Goal: Information Seeking & Learning: Learn about a topic

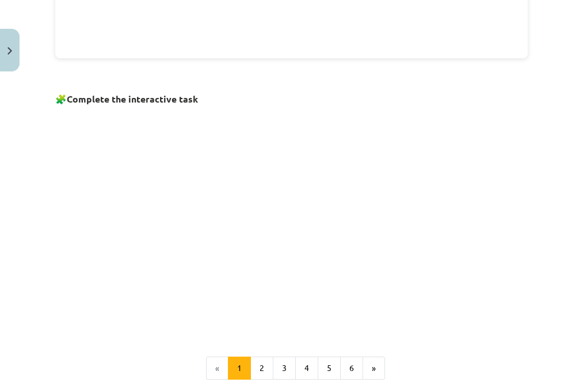
scroll to position [660, 0]
click at [257, 361] on button "2" at bounding box center [261, 368] width 23 height 23
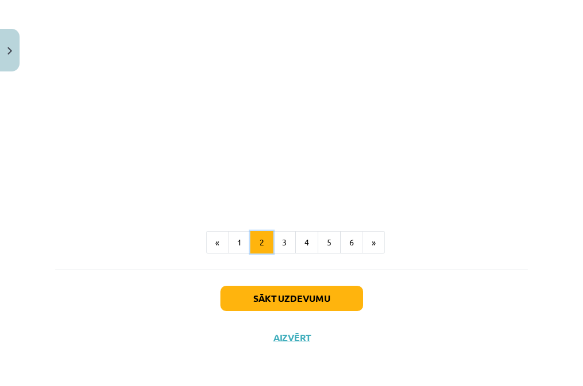
scroll to position [546, 0]
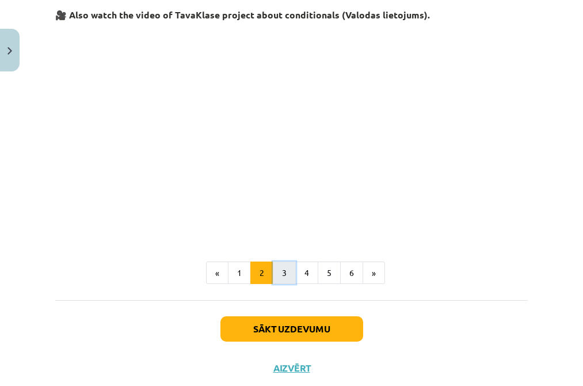
click at [283, 273] on button "3" at bounding box center [284, 272] width 23 height 23
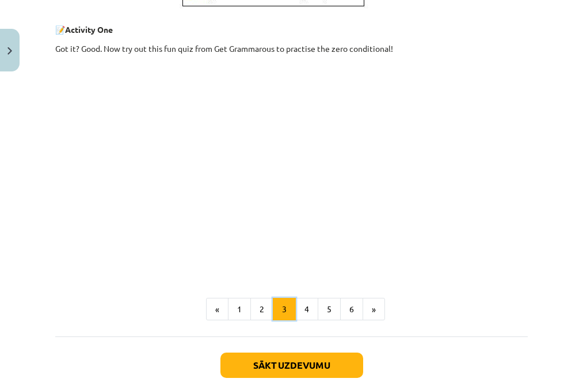
scroll to position [493, 0]
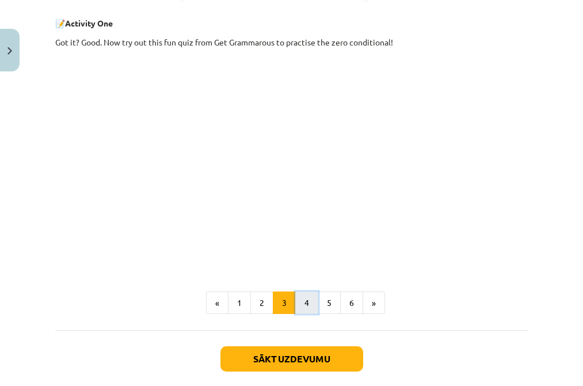
click at [297, 302] on button "4" at bounding box center [306, 302] width 23 height 23
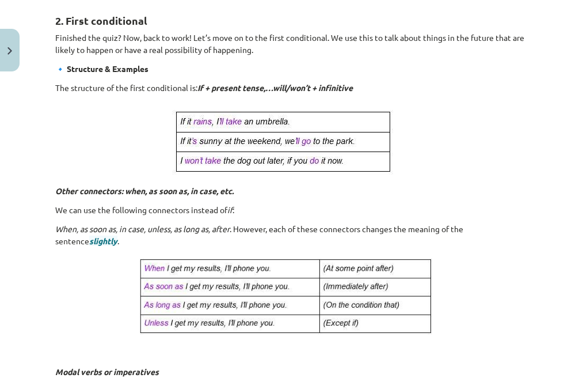
scroll to position [820, 0]
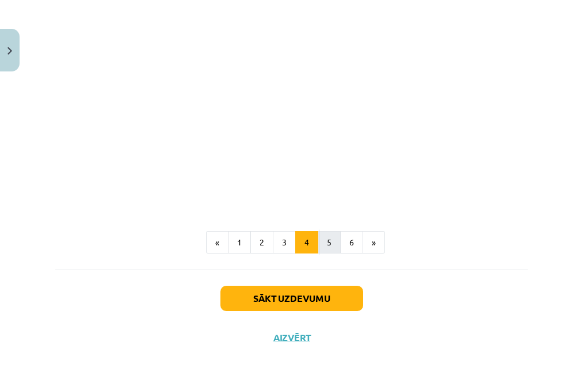
click at [325, 238] on button "5" at bounding box center [329, 242] width 23 height 23
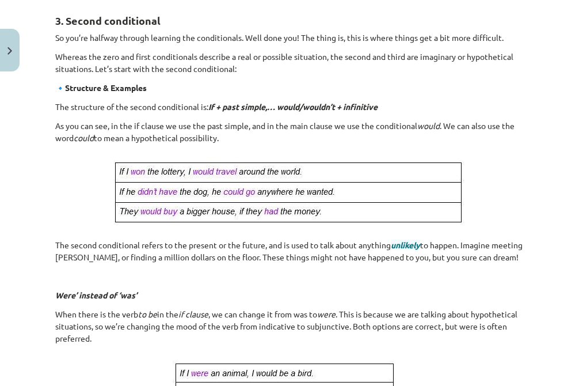
scroll to position [695, 0]
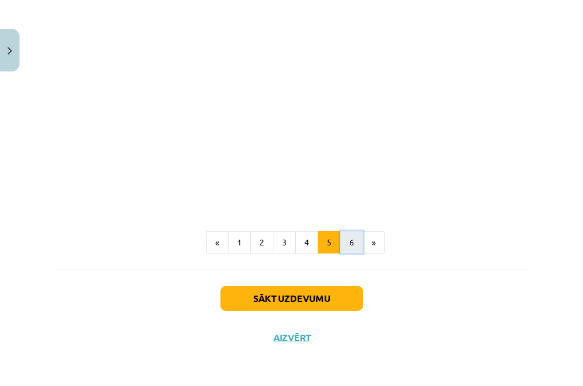
click at [350, 249] on button "6" at bounding box center [351, 242] width 23 height 23
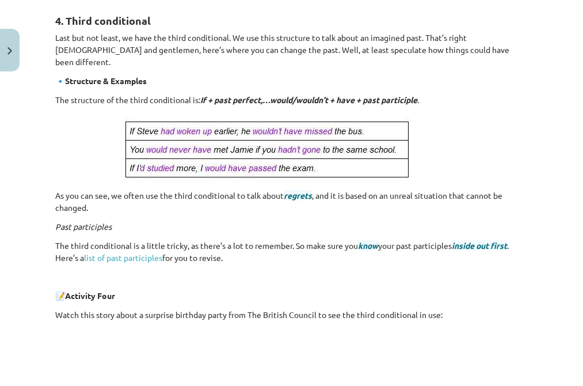
scroll to position [527, 0]
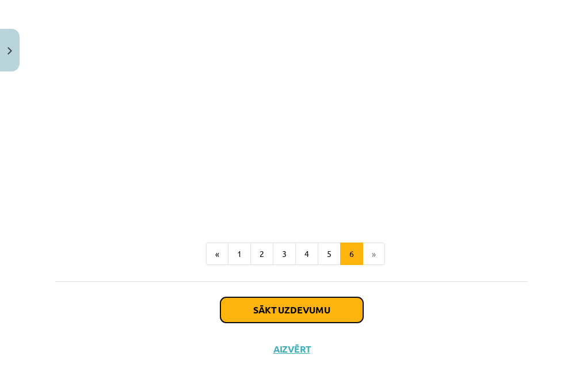
click at [271, 297] on button "Sākt uzdevumu" at bounding box center [291, 309] width 143 height 25
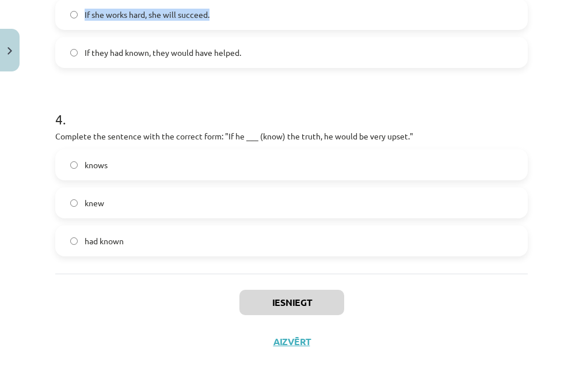
scroll to position [707, 0]
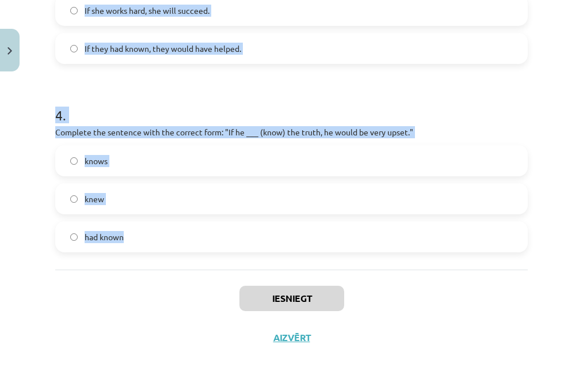
drag, startPoint x: 51, startPoint y: 223, endPoint x: 272, endPoint y: 244, distance: 222.6
copy form "If she works hard, she will succeed. If they had known, they would have helped.…"
click at [228, 117] on h1 "4 ." at bounding box center [291, 105] width 473 height 36
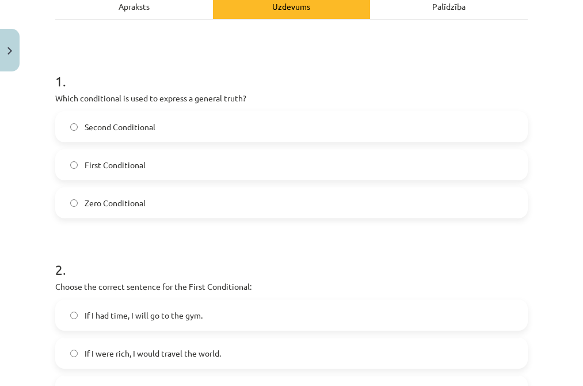
scroll to position [175, 0]
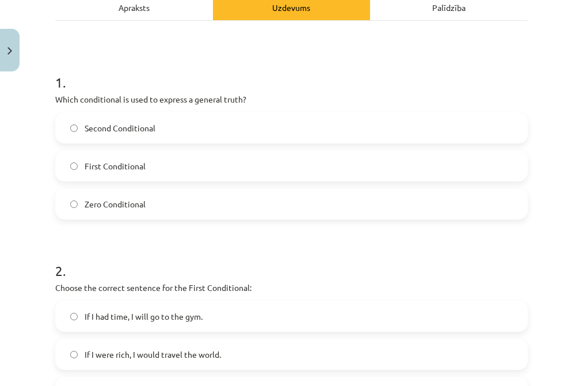
click at [167, 163] on label "First Conditional" at bounding box center [291, 165] width 470 height 29
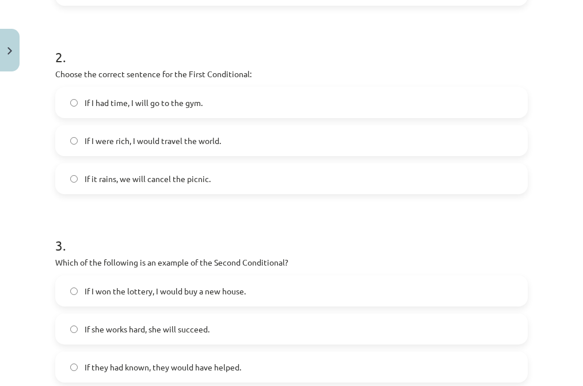
scroll to position [707, 0]
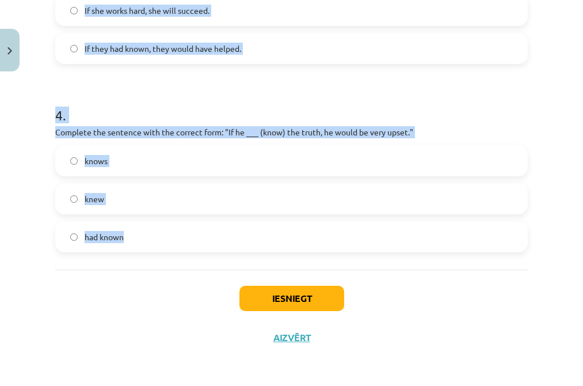
drag, startPoint x: 52, startPoint y: 78, endPoint x: 193, endPoint y: 242, distance: 216.3
copy form "1 . Which conditional is used to express a general truth? Second Conditional Fi…"
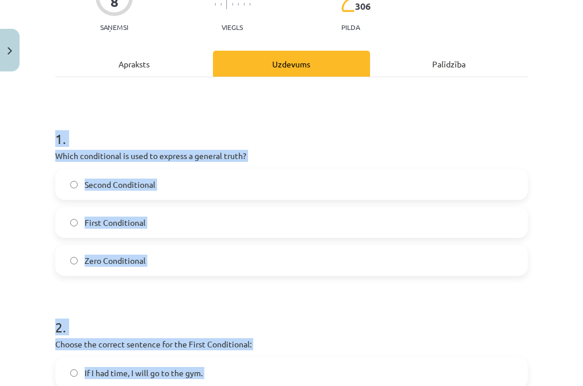
scroll to position [118, 0]
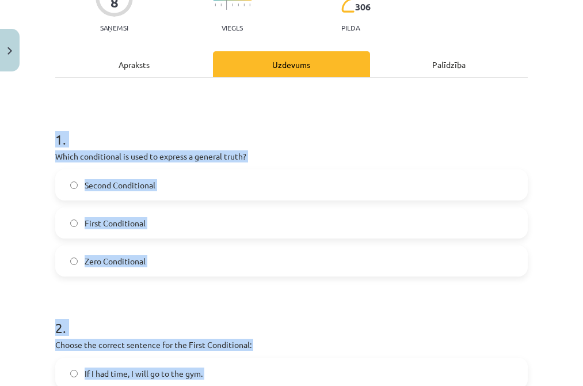
click at [125, 257] on span "Zero Conditional" at bounding box center [115, 261] width 61 height 12
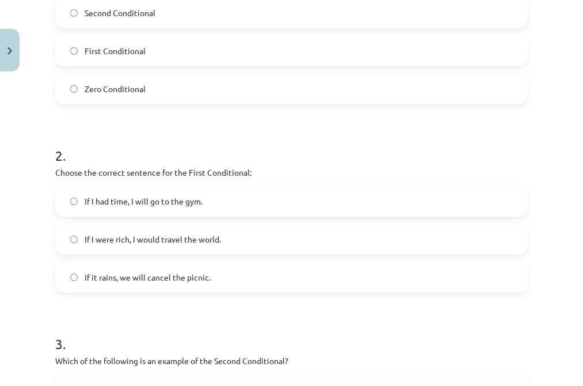
scroll to position [291, 0]
click at [161, 243] on span "If I were rich, I would travel the world." at bounding box center [153, 239] width 136 height 12
click at [138, 275] on span "If it rains, we will cancel the picnic." at bounding box center [148, 277] width 126 height 12
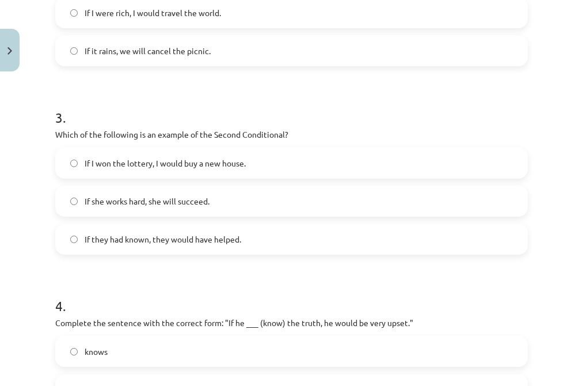
scroll to position [518, 0]
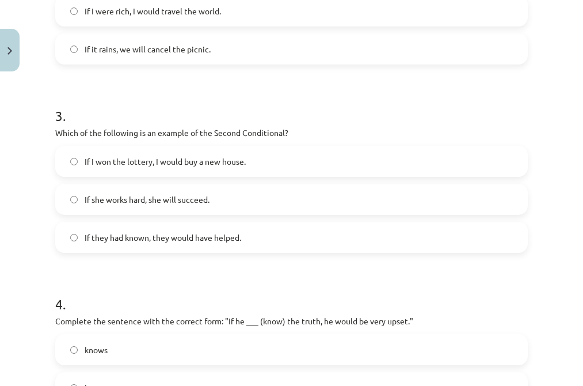
click at [166, 236] on span "If they had known, they would have helped." at bounding box center [163, 237] width 157 height 12
click at [143, 168] on label "If I won the lottery, I would buy a new house." at bounding box center [291, 161] width 470 height 29
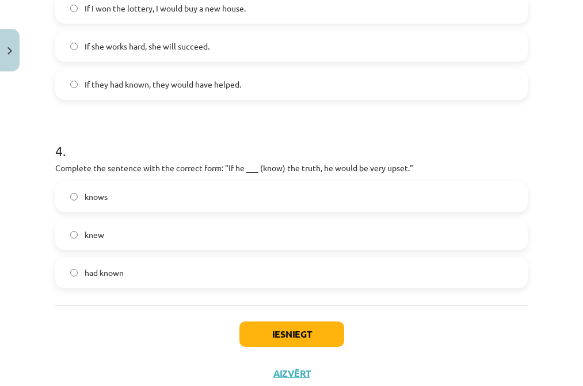
scroll to position [672, 0]
click at [134, 230] on label "knew" at bounding box center [291, 233] width 470 height 29
click at [133, 195] on label "knows" at bounding box center [291, 195] width 470 height 29
click at [117, 233] on label "knew" at bounding box center [291, 233] width 470 height 29
click at [286, 335] on button "Iesniegt" at bounding box center [291, 333] width 105 height 25
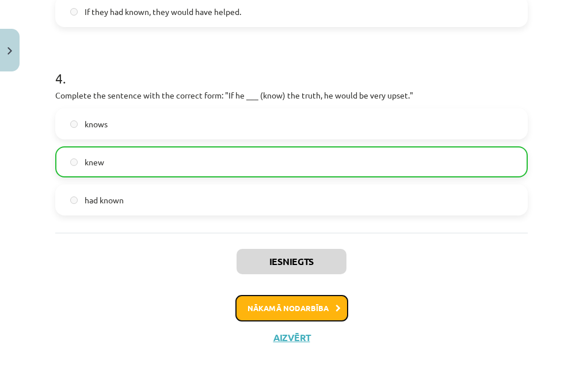
click at [313, 299] on button "Nākamā nodarbība" at bounding box center [291, 308] width 113 height 26
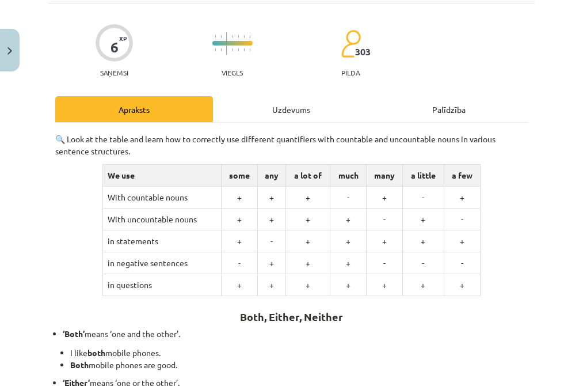
scroll to position [29, 0]
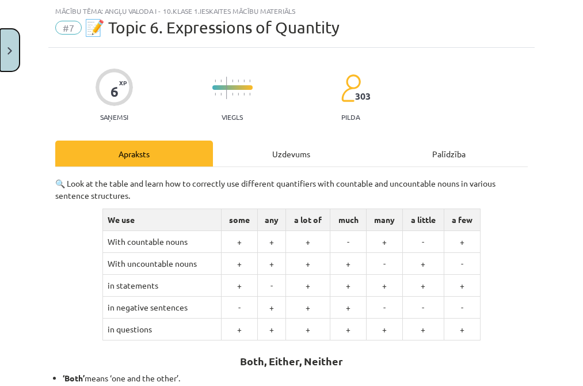
click at [9, 50] on img "Close" at bounding box center [9, 50] width 5 height 7
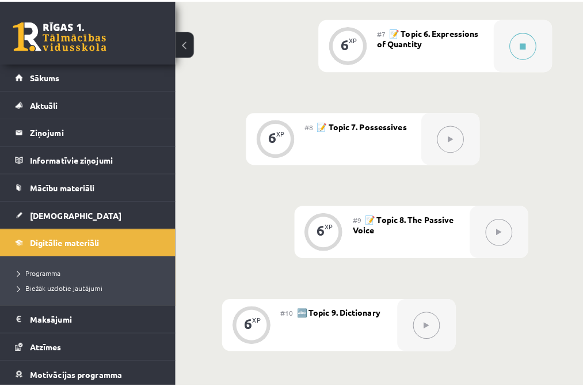
scroll to position [985, 0]
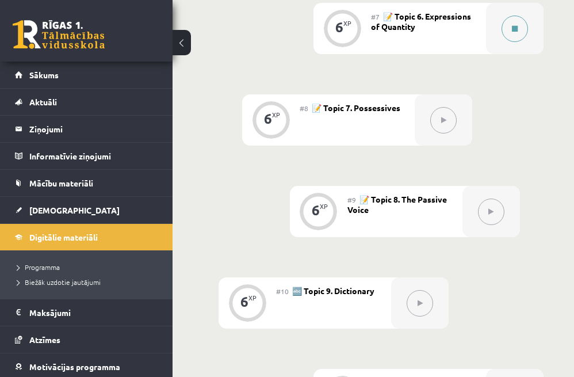
click at [516, 30] on icon at bounding box center [515, 28] width 6 height 7
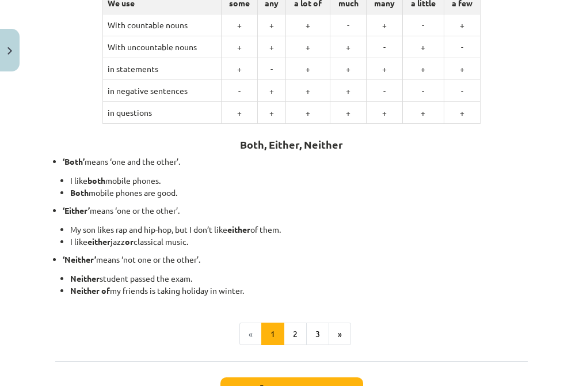
scroll to position [337, 0]
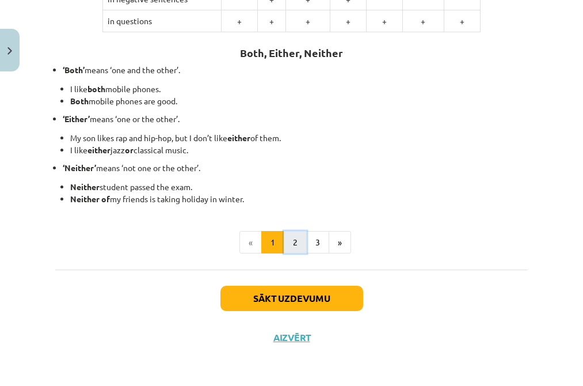
click at [294, 238] on button "2" at bounding box center [295, 242] width 23 height 23
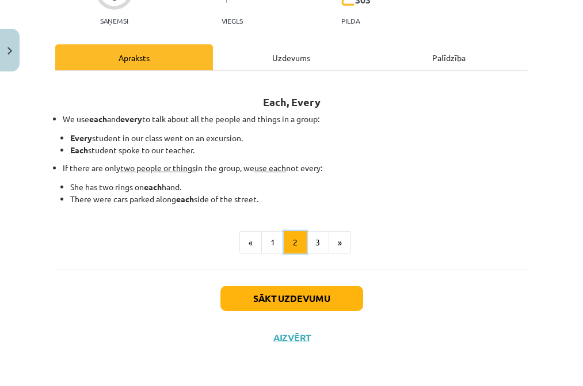
scroll to position [125, 0]
click at [315, 244] on button "3" at bounding box center [317, 242] width 23 height 23
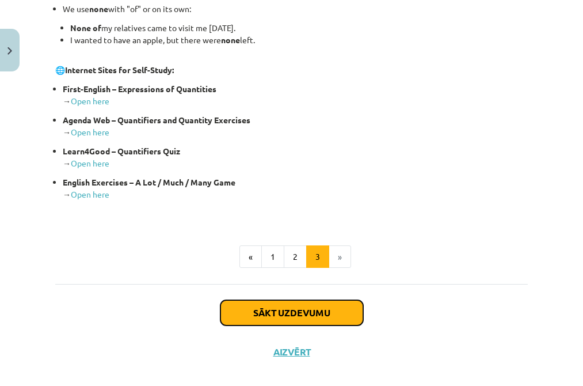
click at [304, 307] on button "Sākt uzdevumu" at bounding box center [291, 312] width 143 height 25
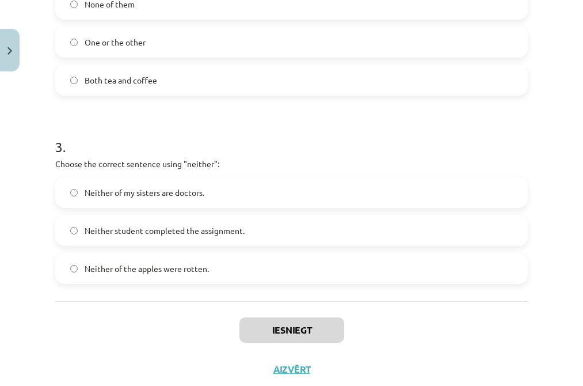
scroll to position [531, 0]
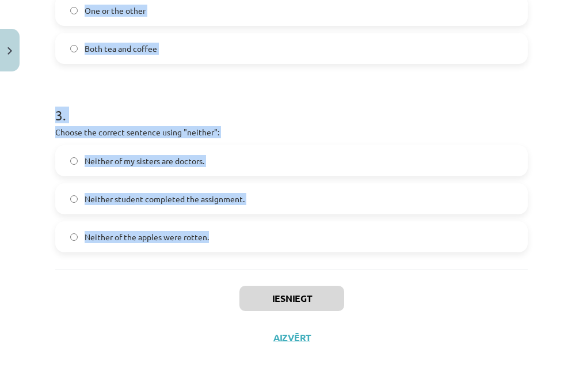
drag, startPoint x: 52, startPoint y: 227, endPoint x: 221, endPoint y: 247, distance: 170.4
copy form "1 . Which sentence correctly uses the word "both"? Both of the students passed …"
click at [245, 100] on h1 "3 ." at bounding box center [291, 105] width 473 height 36
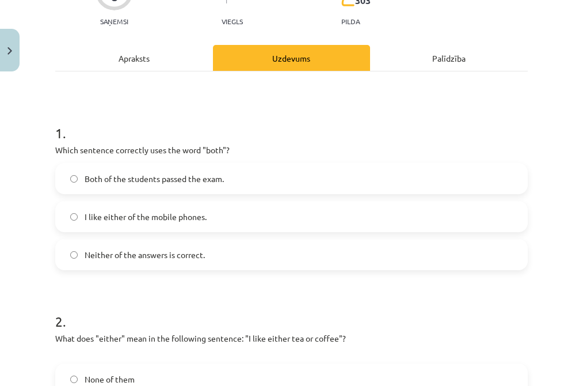
scroll to position [127, 0]
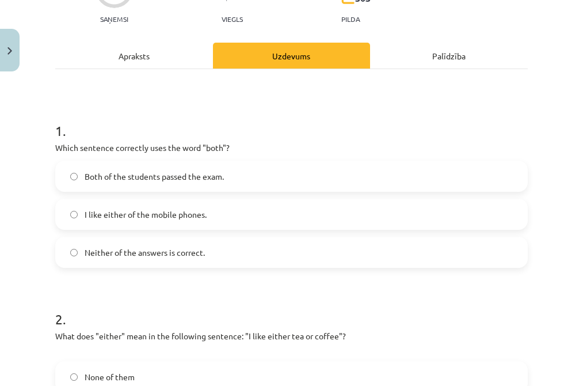
click at [186, 187] on label "Both of the students passed the exam." at bounding box center [291, 176] width 470 height 29
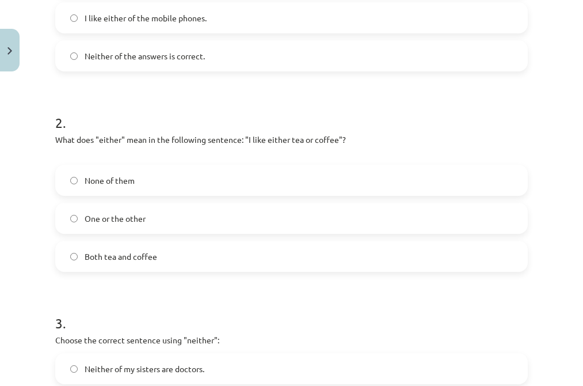
scroll to position [322, 0]
click at [174, 176] on label "None of them" at bounding box center [291, 181] width 470 height 29
click at [115, 220] on span "One or the other" at bounding box center [115, 220] width 61 height 12
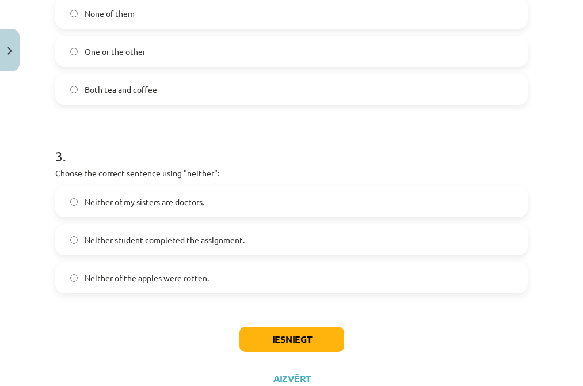
scroll to position [493, 0]
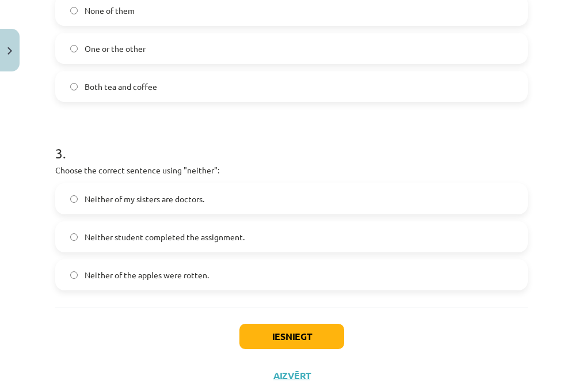
click at [154, 234] on span "Neither student completed the assignment." at bounding box center [165, 237] width 160 height 12
click at [298, 327] on button "Iesniegt" at bounding box center [291, 335] width 105 height 25
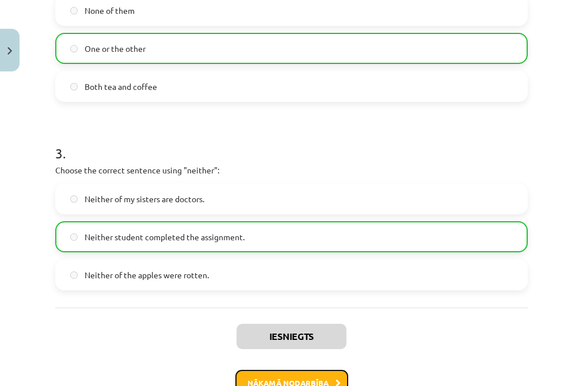
click at [309, 372] on button "Nākamā nodarbība" at bounding box center [291, 383] width 113 height 26
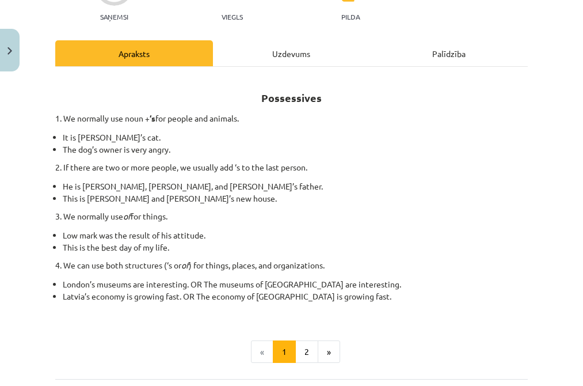
scroll to position [136, 0]
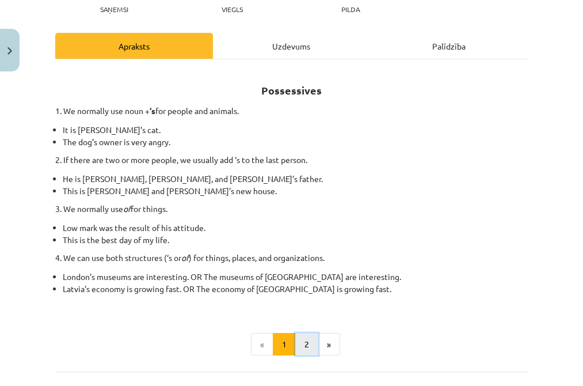
click at [304, 344] on button "2" at bounding box center [306, 344] width 23 height 23
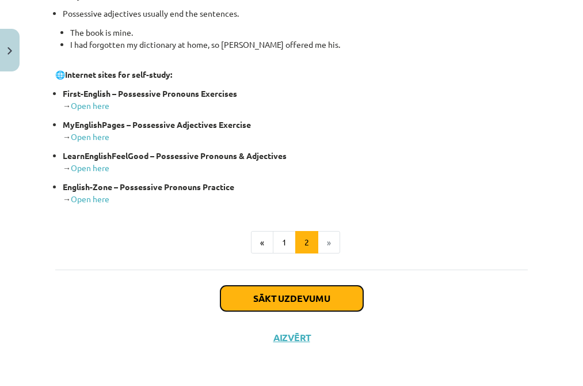
click at [307, 298] on button "Sākt uzdevumu" at bounding box center [291, 298] width 143 height 25
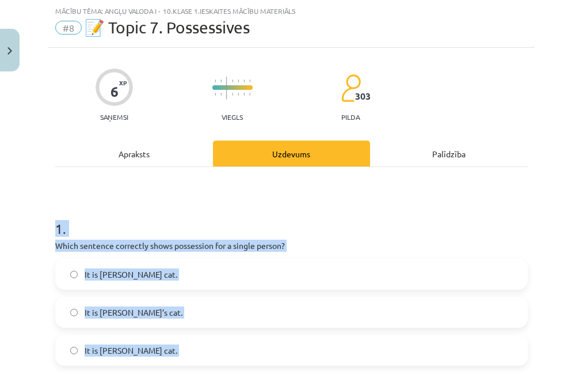
scroll to position [519, 0]
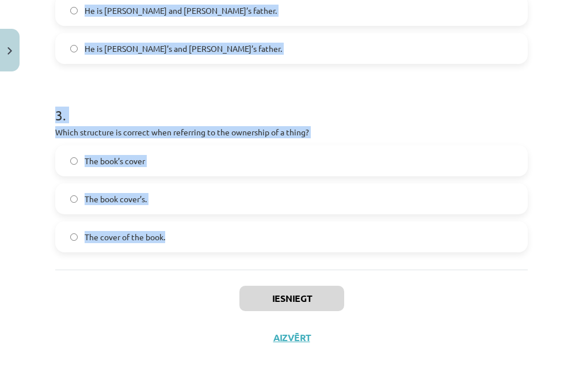
drag, startPoint x: 54, startPoint y: 229, endPoint x: 170, endPoint y: 244, distance: 117.3
copy form "1 . Which sentence correctly shows possession for a single person? It is [PERSO…"
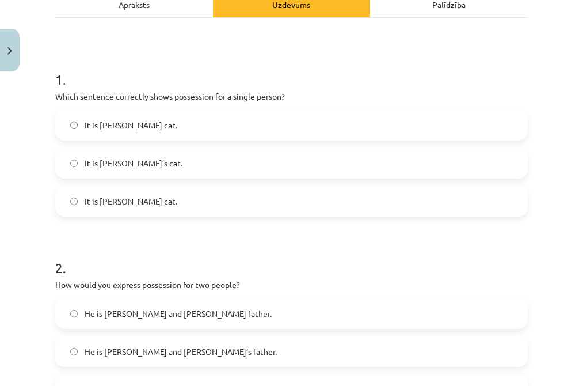
scroll to position [162, 0]
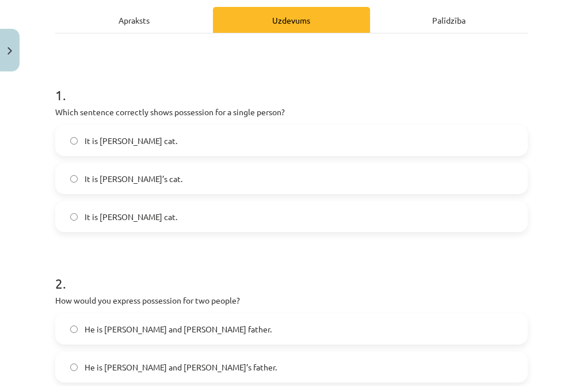
click at [168, 184] on label "It is [PERSON_NAME]’s cat." at bounding box center [291, 178] width 470 height 29
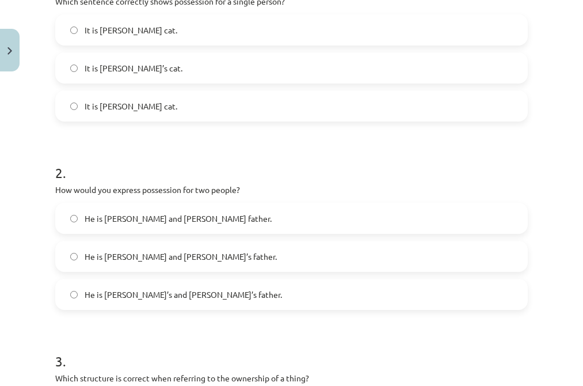
scroll to position [280, 0]
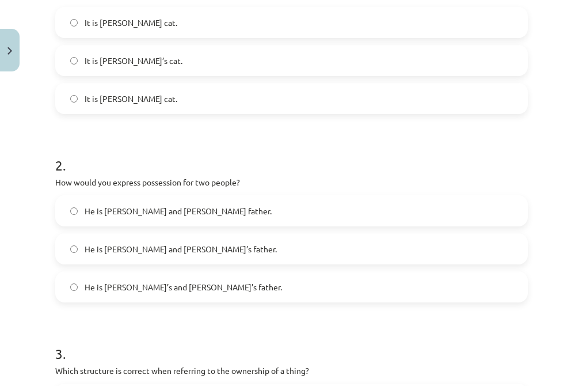
click at [184, 250] on span "He is [PERSON_NAME] and [PERSON_NAME]’s father." at bounding box center [181, 249] width 192 height 12
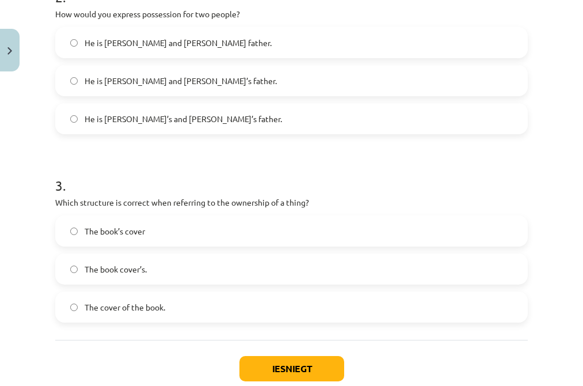
scroll to position [469, 0]
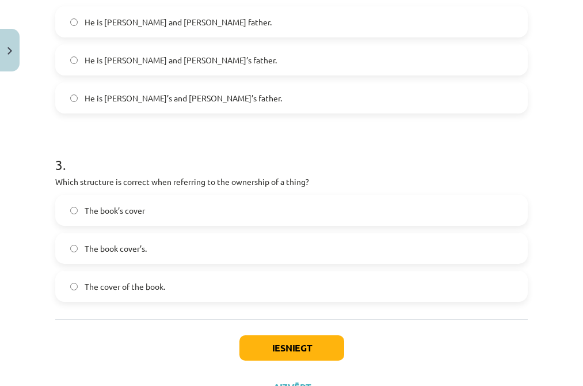
click at [187, 283] on label "The cover of the book." at bounding box center [291, 286] width 470 height 29
click at [301, 338] on button "Iesniegt" at bounding box center [291, 347] width 105 height 25
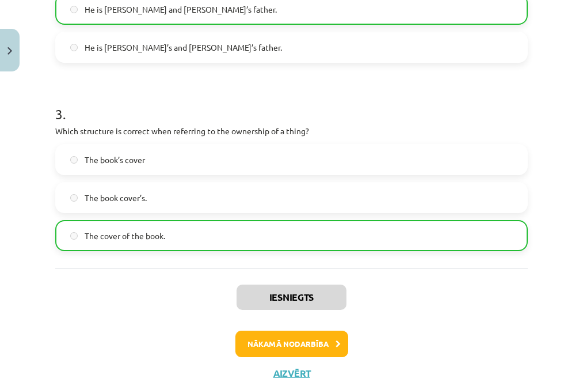
scroll to position [555, 0]
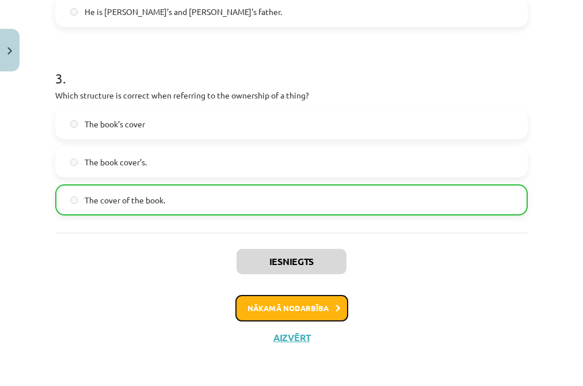
click at [321, 313] on button "Nākamā nodarbība" at bounding box center [291, 308] width 113 height 26
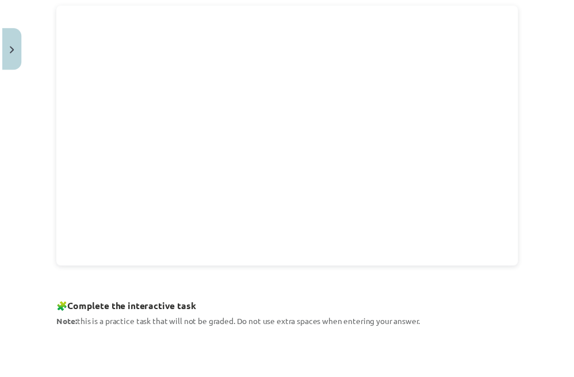
scroll to position [286, 0]
click at [15, 55] on button "Close" at bounding box center [10, 50] width 20 height 43
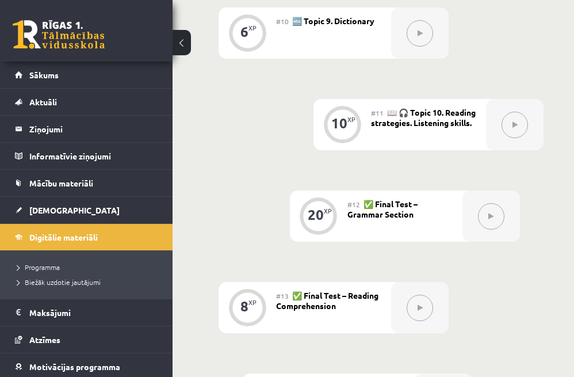
scroll to position [1253, 1]
